Goal: Information Seeking & Learning: Learn about a topic

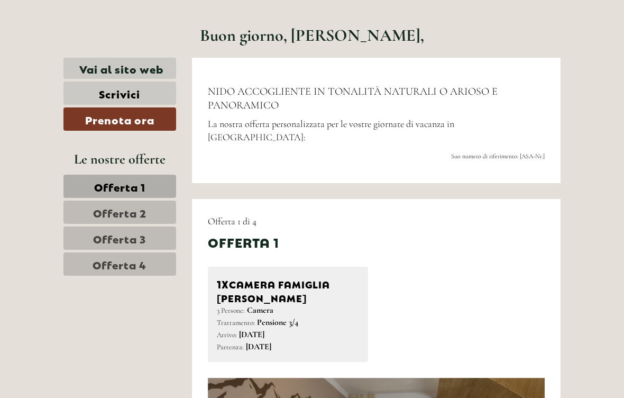
scroll to position [331, 0]
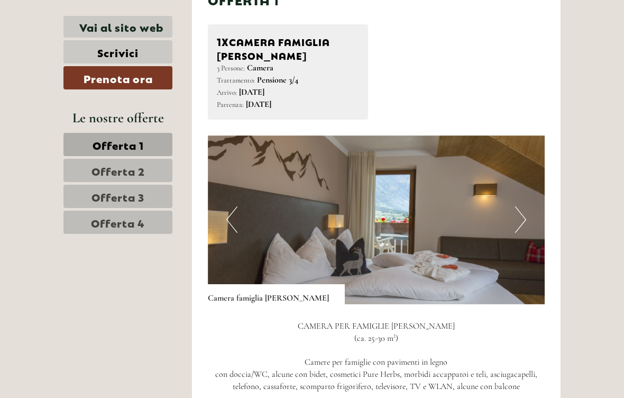
click at [521, 207] on button "Next" at bounding box center [520, 219] width 11 height 26
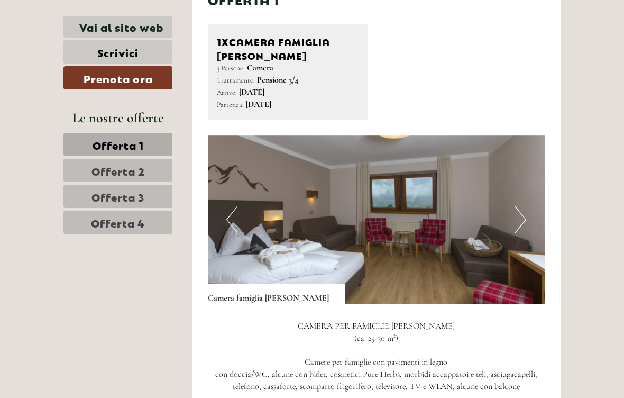
click at [514, 207] on img at bounding box center [376, 219] width 337 height 169
click at [514, 211] on img at bounding box center [376, 219] width 337 height 169
click at [518, 208] on button "Next" at bounding box center [520, 219] width 11 height 26
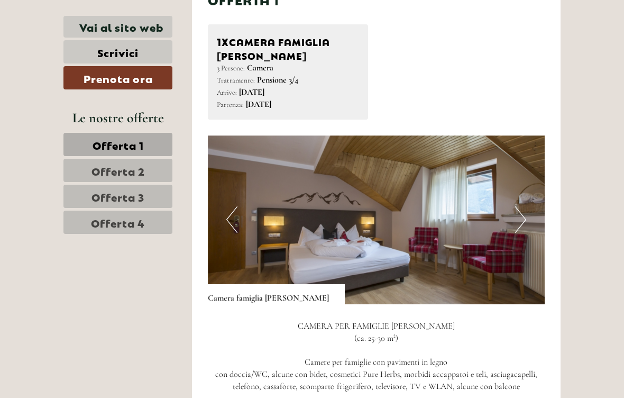
click at [518, 206] on button "Next" at bounding box center [520, 219] width 11 height 26
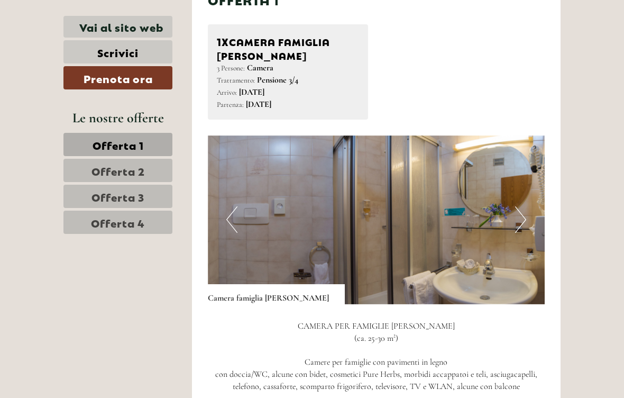
click at [521, 210] on button "Next" at bounding box center [520, 219] width 11 height 26
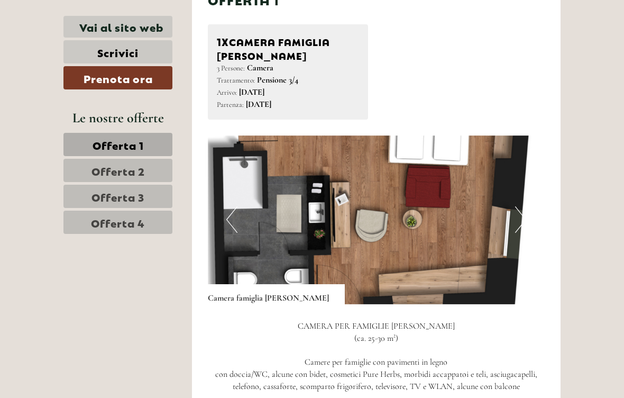
click at [518, 209] on button "Next" at bounding box center [520, 219] width 11 height 26
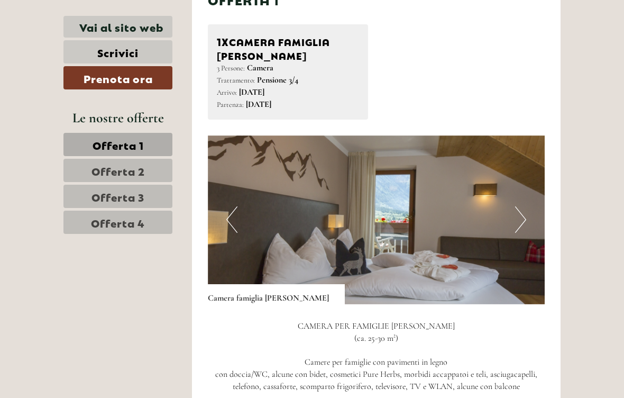
click at [517, 208] on button "Next" at bounding box center [520, 219] width 11 height 26
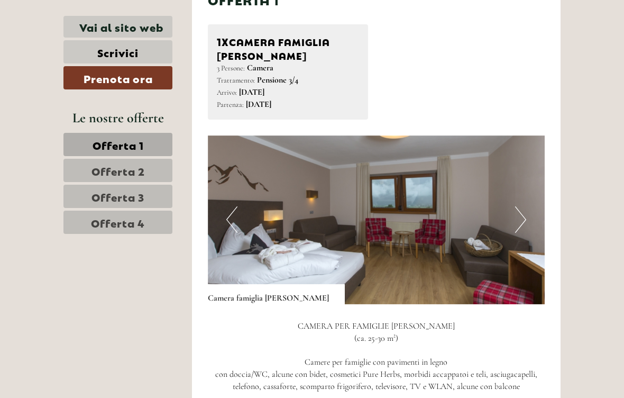
click at [517, 207] on button "Next" at bounding box center [520, 219] width 11 height 26
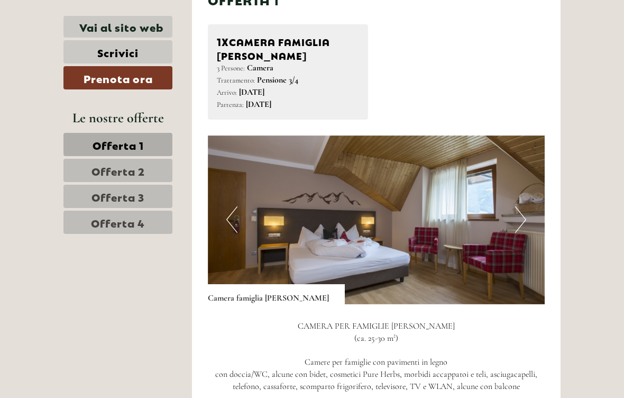
click at [512, 210] on img at bounding box center [376, 219] width 337 height 169
click at [514, 207] on img at bounding box center [376, 219] width 337 height 169
click at [508, 212] on img at bounding box center [376, 219] width 337 height 169
click at [518, 207] on button "Next" at bounding box center [520, 219] width 11 height 26
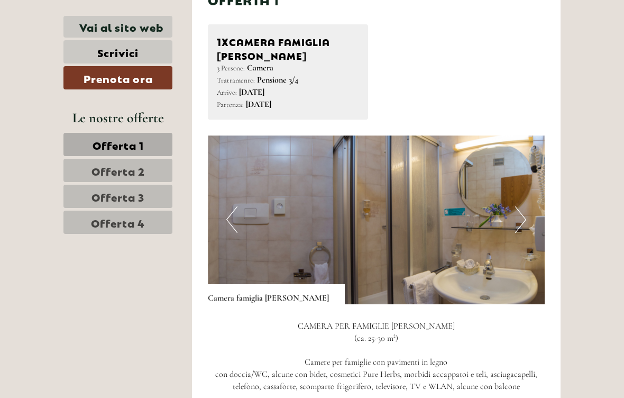
click at [514, 208] on img at bounding box center [376, 219] width 337 height 169
click at [518, 206] on button "Next" at bounding box center [520, 219] width 11 height 26
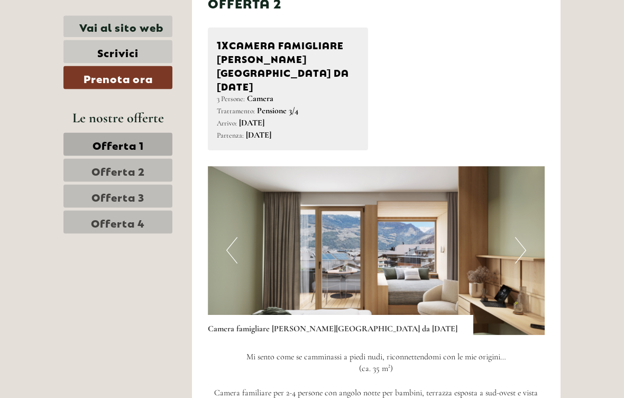
scroll to position [1252, 0]
click at [521, 237] on button "Next" at bounding box center [520, 250] width 11 height 26
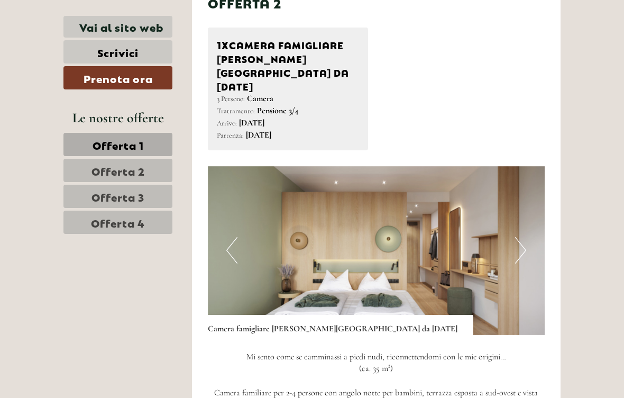
click at [518, 227] on img at bounding box center [376, 250] width 337 height 169
click at [520, 237] on button "Next" at bounding box center [520, 250] width 11 height 26
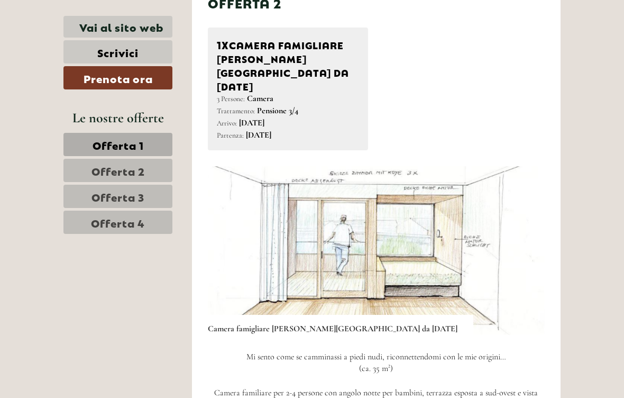
click at [534, 210] on img at bounding box center [376, 250] width 337 height 169
click at [527, 213] on img at bounding box center [376, 250] width 337 height 169
click at [522, 237] on button "Next" at bounding box center [520, 250] width 11 height 26
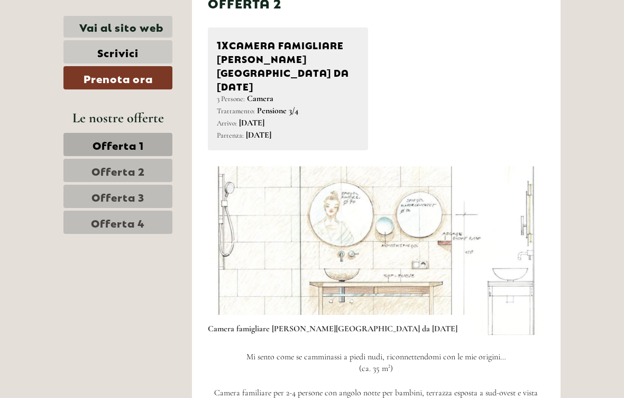
click at [519, 237] on button "Next" at bounding box center [520, 250] width 11 height 26
click at [524, 237] on button "Next" at bounding box center [520, 250] width 11 height 26
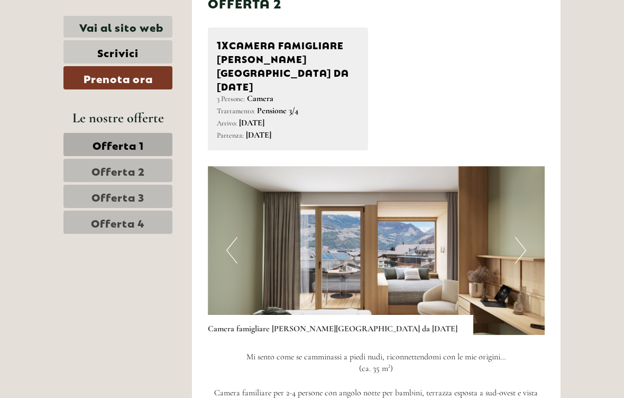
click at [520, 237] on button "Next" at bounding box center [520, 250] width 11 height 26
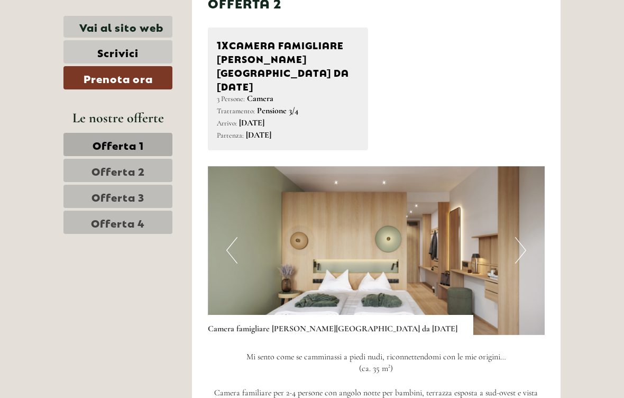
click at [520, 237] on button "Next" at bounding box center [520, 250] width 11 height 26
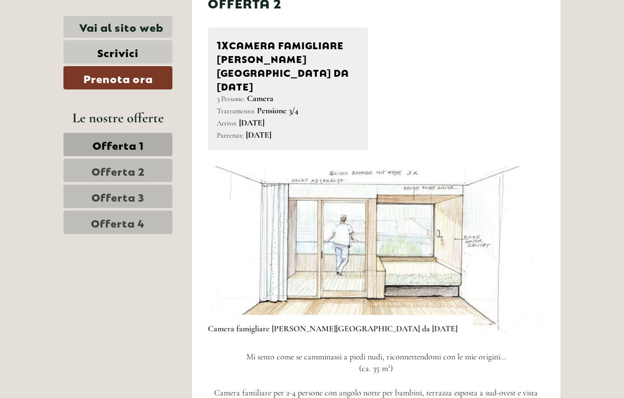
click at [525, 237] on button "Next" at bounding box center [520, 250] width 11 height 26
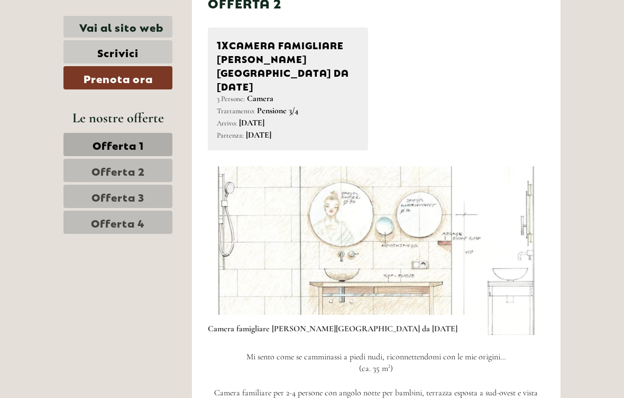
click at [517, 237] on button "Next" at bounding box center [520, 250] width 11 height 26
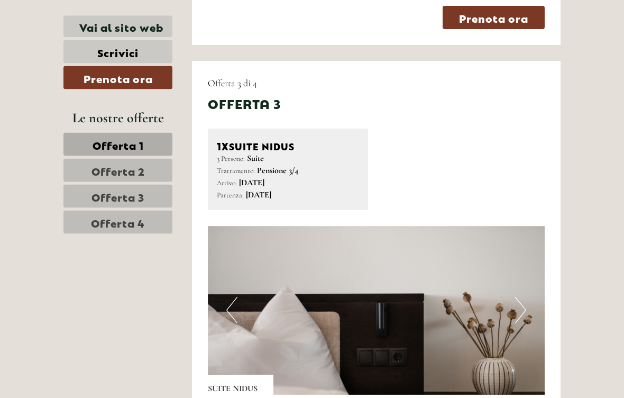
scroll to position [1928, 0]
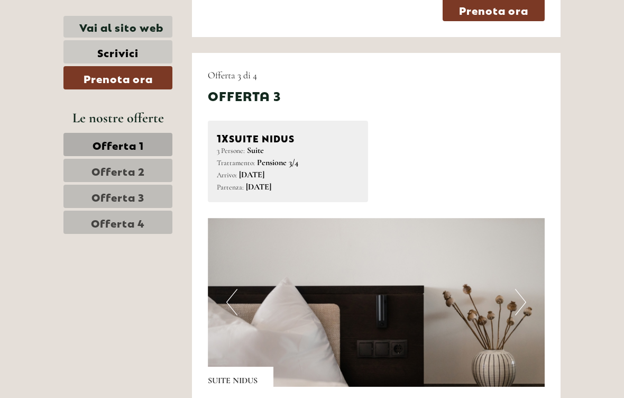
click at [529, 234] on img at bounding box center [376, 302] width 337 height 169
click at [521, 289] on button "Next" at bounding box center [520, 302] width 11 height 26
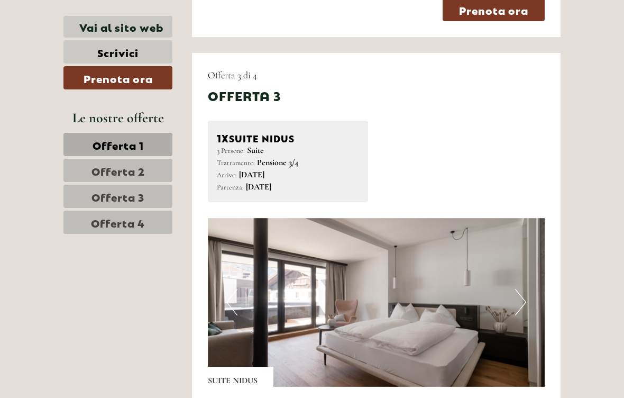
click at [508, 243] on img at bounding box center [376, 302] width 337 height 169
click at [514, 236] on img at bounding box center [376, 302] width 337 height 169
click at [518, 289] on button "Next" at bounding box center [520, 302] width 11 height 26
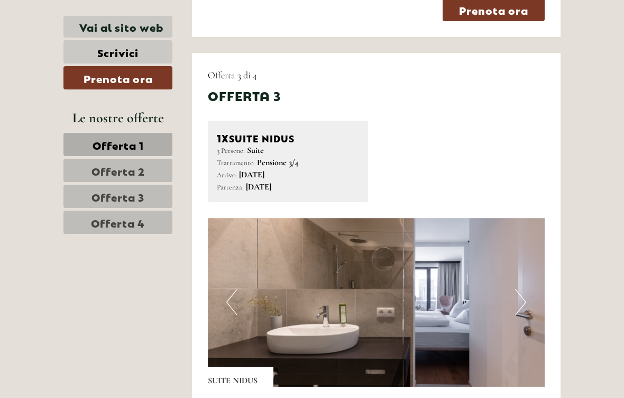
click at [518, 289] on button "Next" at bounding box center [520, 302] width 11 height 26
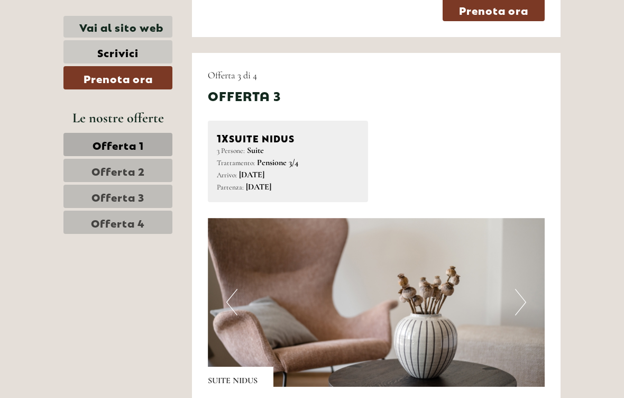
click at [516, 289] on button "Next" at bounding box center [520, 302] width 11 height 26
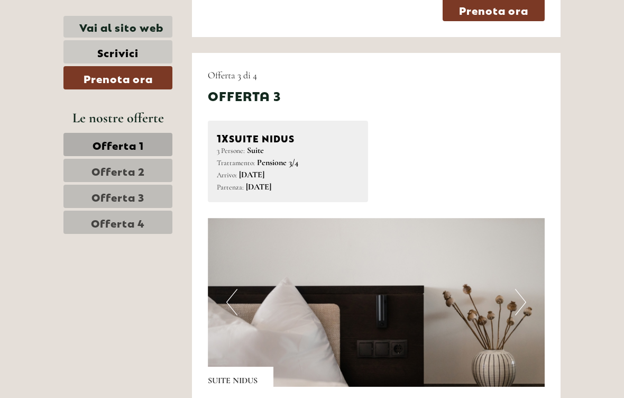
click at [517, 289] on button "Next" at bounding box center [520, 302] width 11 height 26
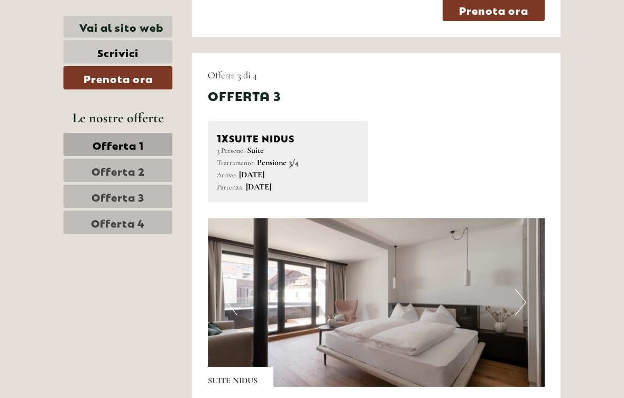
click at [523, 289] on button "Next" at bounding box center [520, 302] width 11 height 26
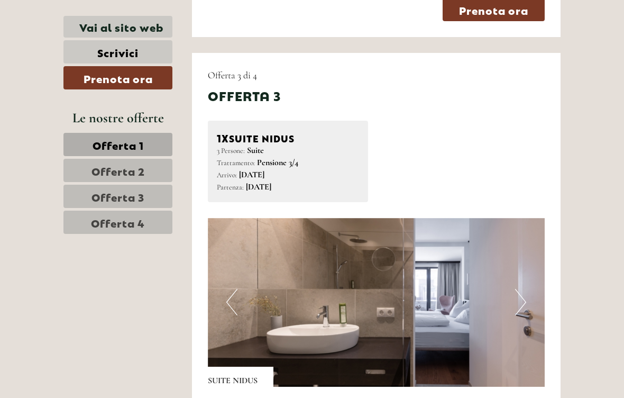
click at [519, 289] on button "Next" at bounding box center [520, 302] width 11 height 26
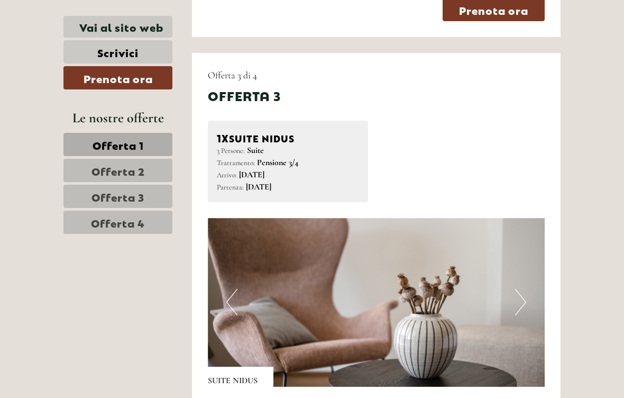
click at [519, 289] on button "Next" at bounding box center [520, 302] width 11 height 26
click at [521, 289] on button "Next" at bounding box center [520, 302] width 11 height 26
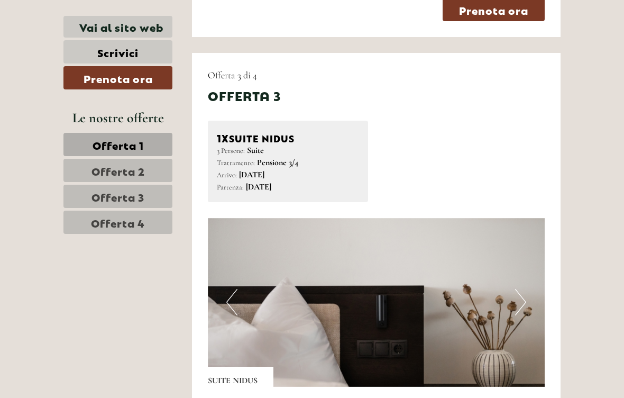
click at [526, 289] on button "Next" at bounding box center [520, 302] width 11 height 26
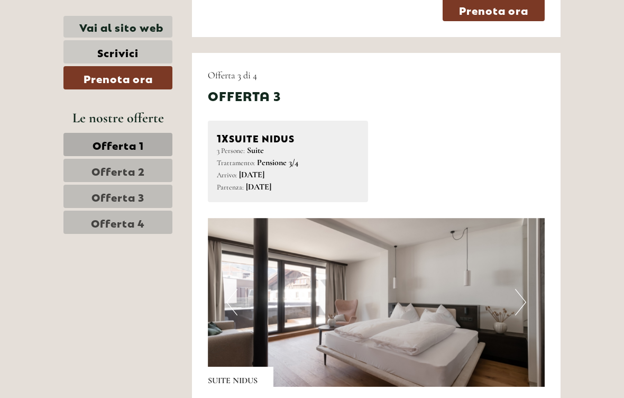
click at [519, 289] on button "Next" at bounding box center [520, 302] width 11 height 26
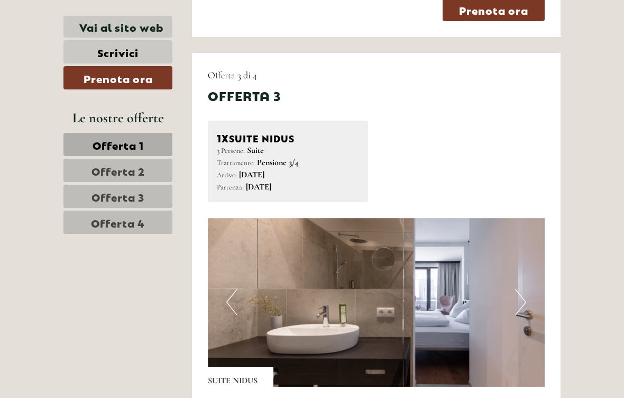
click at [513, 239] on img at bounding box center [376, 302] width 337 height 169
click at [520, 289] on button "Next" at bounding box center [520, 302] width 11 height 26
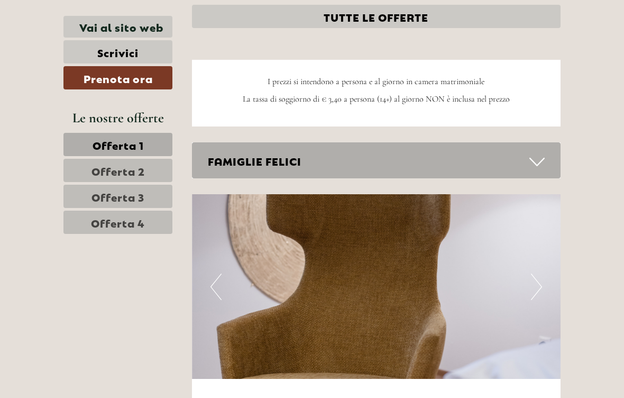
scroll to position [2656, 0]
click at [557, 213] on img at bounding box center [376, 287] width 369 height 185
click at [550, 217] on img at bounding box center [376, 287] width 369 height 185
click at [539, 274] on button "Next" at bounding box center [536, 287] width 11 height 26
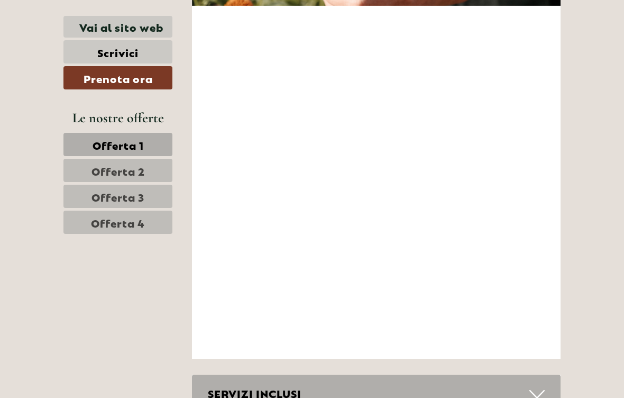
click at [143, 217] on span "Offerta 4" at bounding box center [118, 222] width 54 height 15
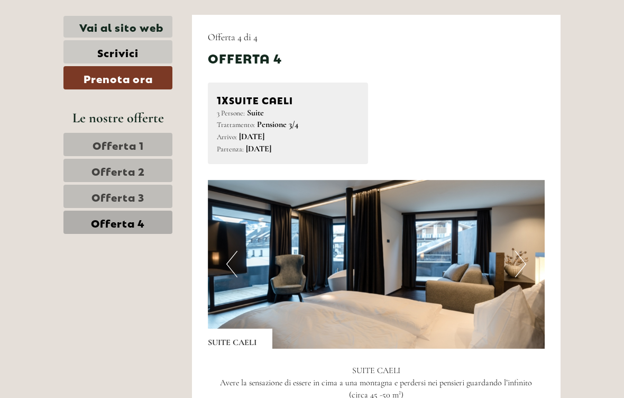
click at [523, 251] on button "Next" at bounding box center [520, 264] width 11 height 26
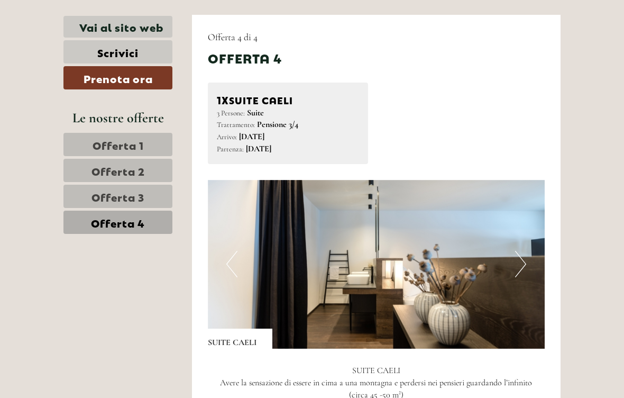
click at [529, 252] on img at bounding box center [376, 264] width 337 height 169
click at [527, 245] on img at bounding box center [376, 264] width 337 height 169
click at [520, 251] on button "Next" at bounding box center [520, 264] width 11 height 26
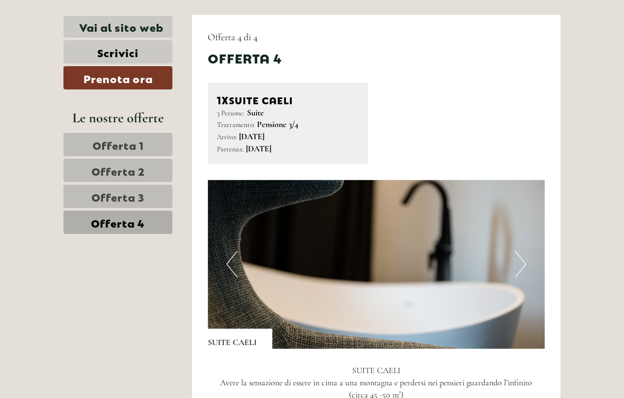
click at [520, 251] on button "Next" at bounding box center [520, 264] width 11 height 26
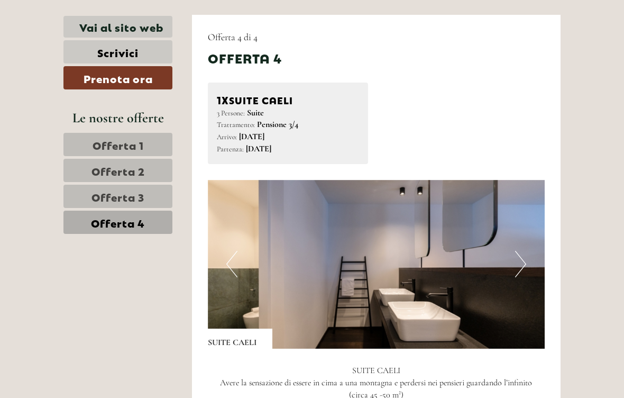
click at [519, 251] on button "Next" at bounding box center [520, 264] width 11 height 26
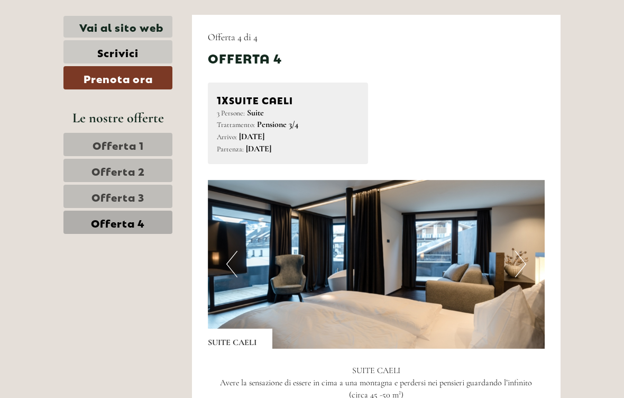
click at [516, 251] on button "Next" at bounding box center [520, 264] width 11 height 26
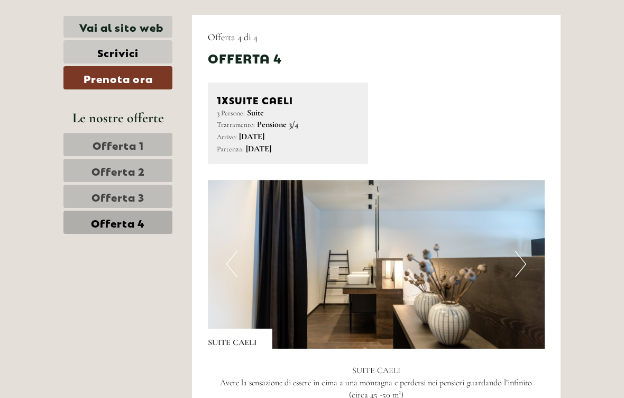
click at [518, 251] on button "Next" at bounding box center [520, 264] width 11 height 26
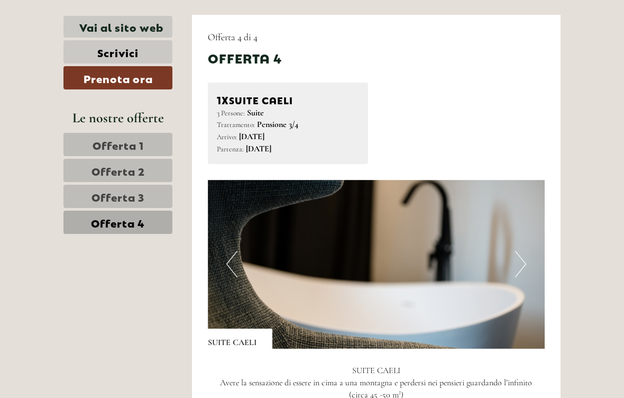
click at [522, 251] on button "Next" at bounding box center [520, 264] width 11 height 26
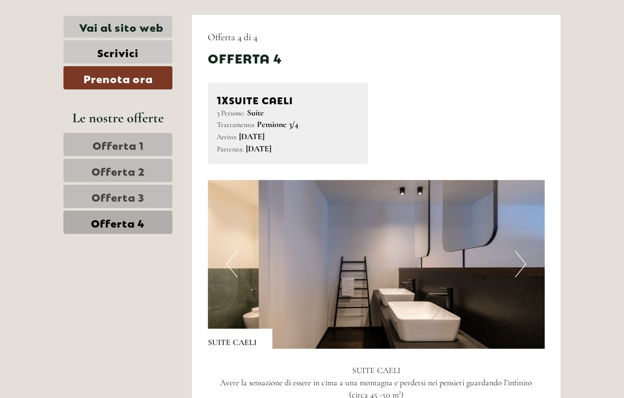
click at [516, 252] on button "Next" at bounding box center [520, 264] width 11 height 26
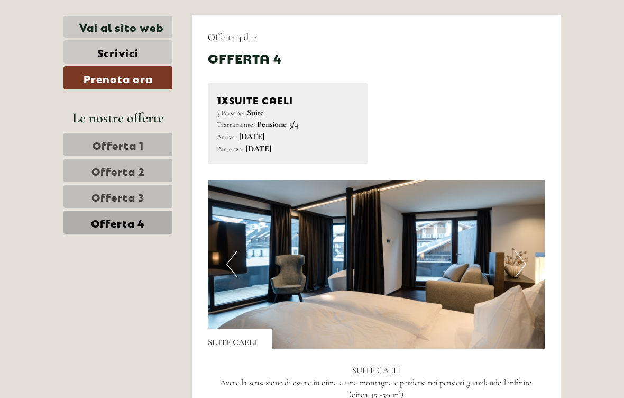
click at [519, 252] on button "Next" at bounding box center [520, 264] width 11 height 26
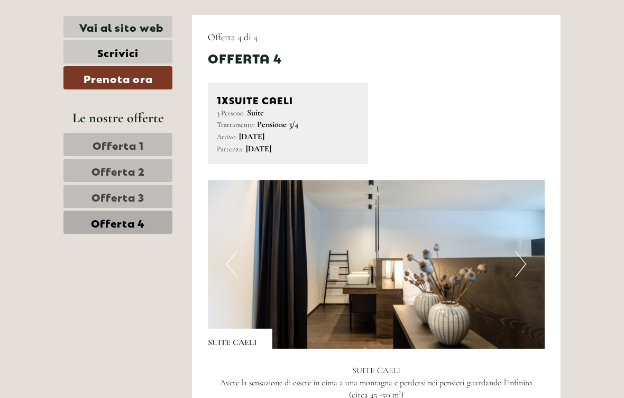
click at [520, 255] on button "Next" at bounding box center [520, 264] width 11 height 26
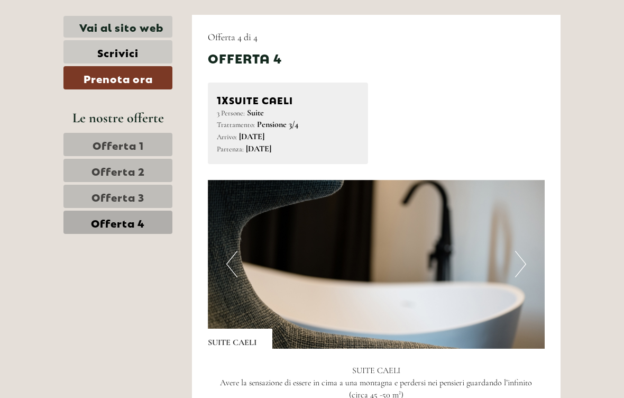
click at [516, 256] on button "Next" at bounding box center [520, 264] width 11 height 26
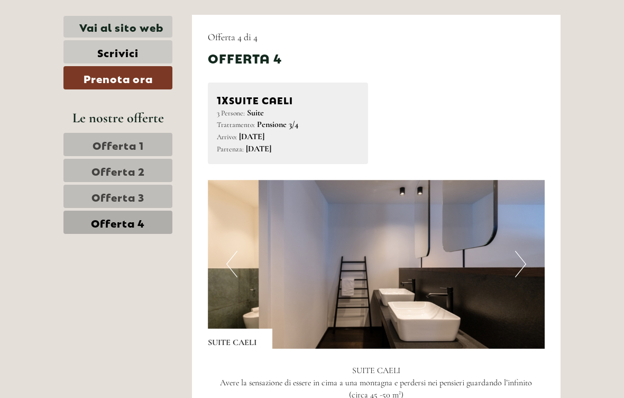
click at [518, 254] on button "Next" at bounding box center [520, 264] width 11 height 26
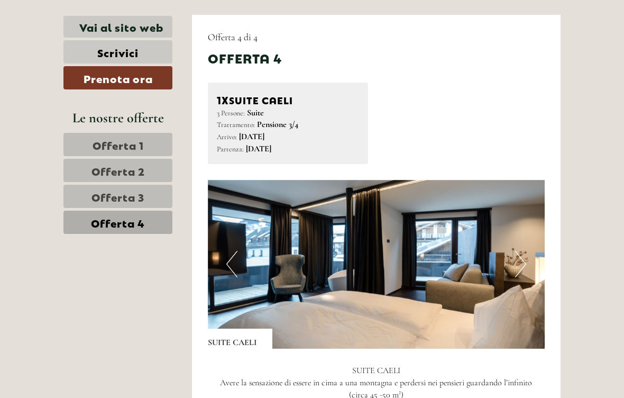
click at [521, 251] on button "Next" at bounding box center [520, 264] width 11 height 26
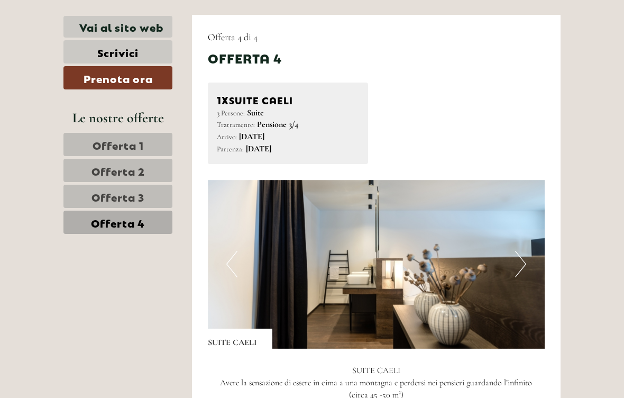
click at [522, 253] on button "Next" at bounding box center [520, 264] width 11 height 26
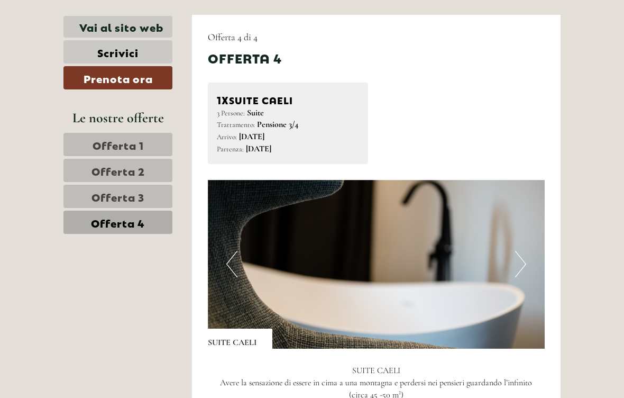
click at [522, 255] on button "Next" at bounding box center [520, 264] width 11 height 26
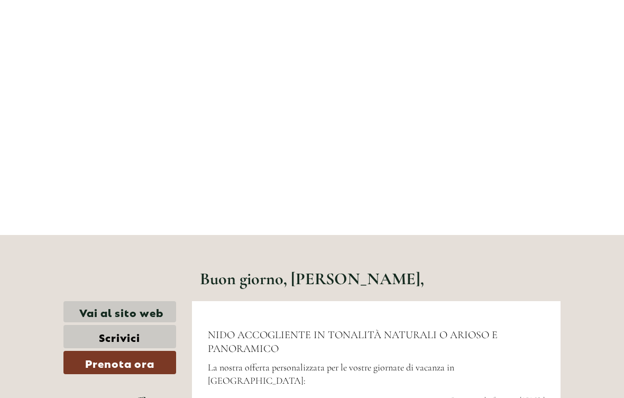
scroll to position [88, 0]
click at [149, 311] on link "Vai al sito web" at bounding box center [119, 312] width 113 height 22
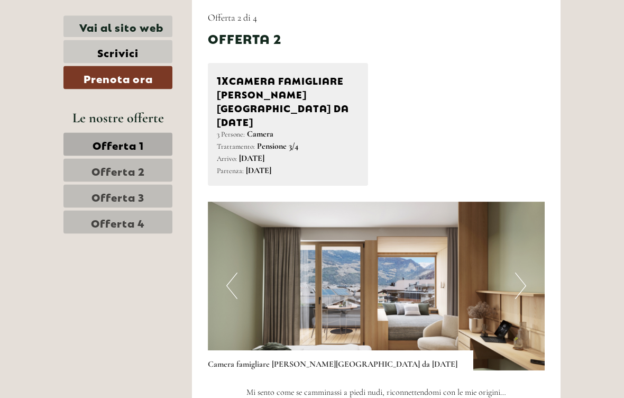
scroll to position [1217, 0]
click at [528, 249] on img at bounding box center [376, 285] width 337 height 169
click at [514, 255] on img at bounding box center [376, 285] width 337 height 169
click at [518, 272] on button "Next" at bounding box center [520, 285] width 11 height 26
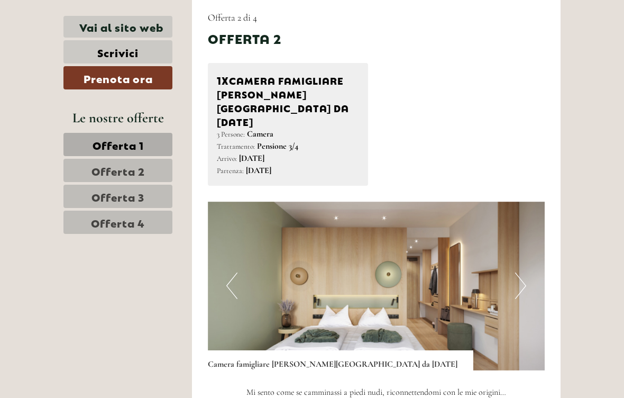
click at [518, 272] on button "Next" at bounding box center [520, 285] width 11 height 26
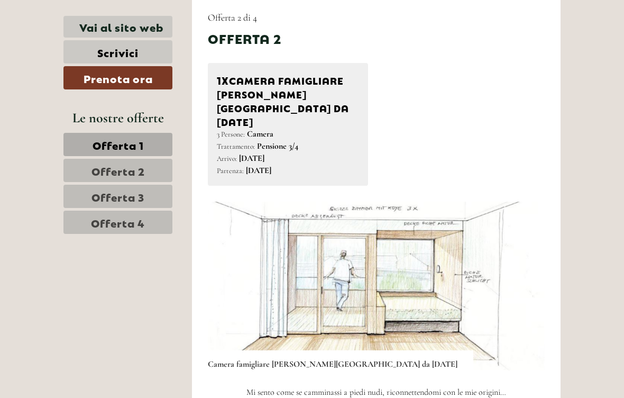
click at [516, 272] on button "Next" at bounding box center [520, 285] width 11 height 26
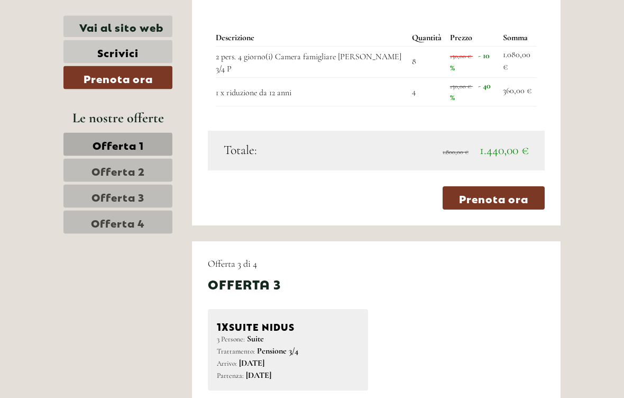
scroll to position [1726, 0]
